Goal: Task Accomplishment & Management: Use online tool/utility

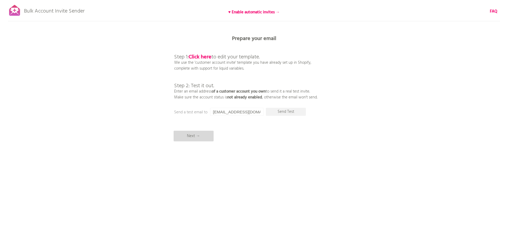
click at [195, 137] on p "Next →" at bounding box center [193, 136] width 40 height 11
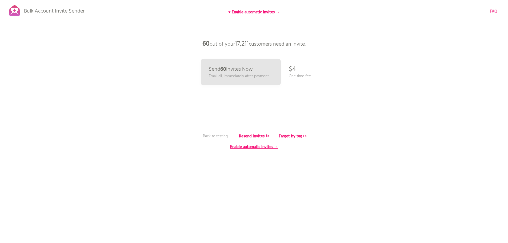
click at [494, 10] on b "FAQ" at bounding box center [492, 11] width 7 height 6
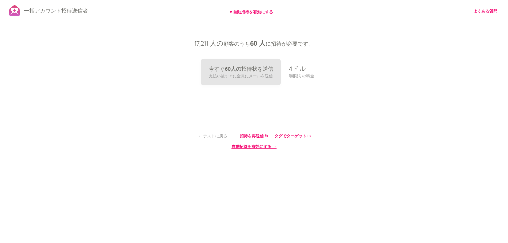
click at [375, 102] on div "一括アカウント招待送信者 ♥ 自動招待を有効にする → よくある質問 すべての顧客を同期しました。 送信を一時停止 （これには最大30分かかる場合があります）…" at bounding box center [254, 93] width 508 height 186
click at [258, 135] on font "招待を再送信 ↻" at bounding box center [254, 136] width 29 height 6
click at [252, 136] on font "招待を再送信 ↻" at bounding box center [254, 136] width 29 height 6
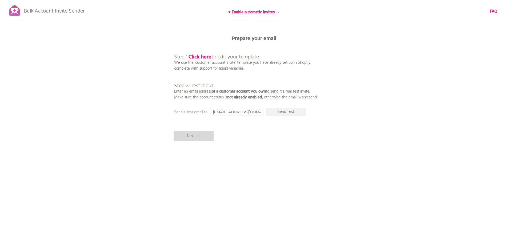
click at [191, 139] on p "Next →" at bounding box center [193, 136] width 40 height 11
